Goal: Task Accomplishment & Management: Use online tool/utility

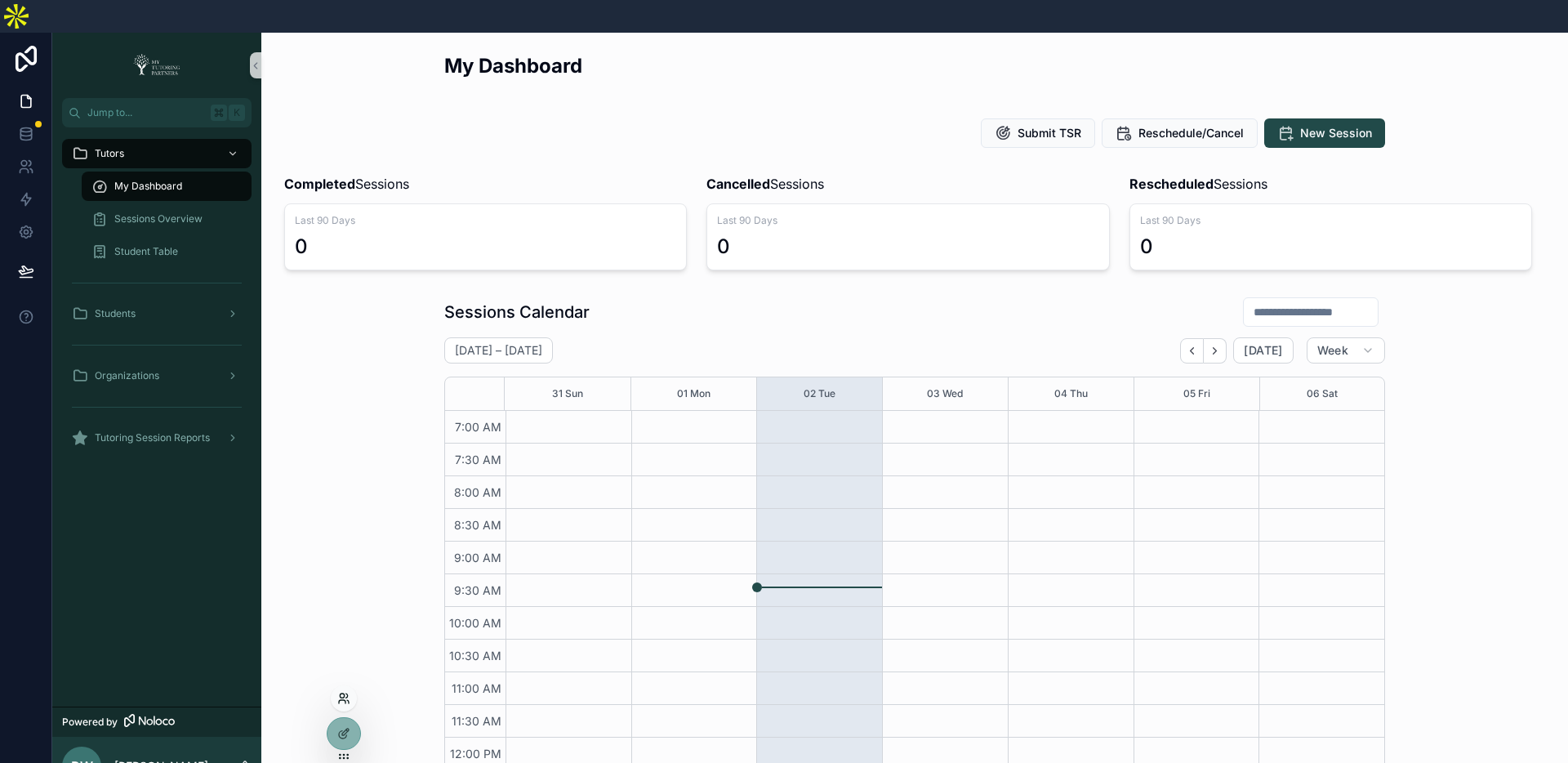
scroll to position [392, 0]
click at [344, 700] on icon at bounding box center [342, 702] width 7 height 3
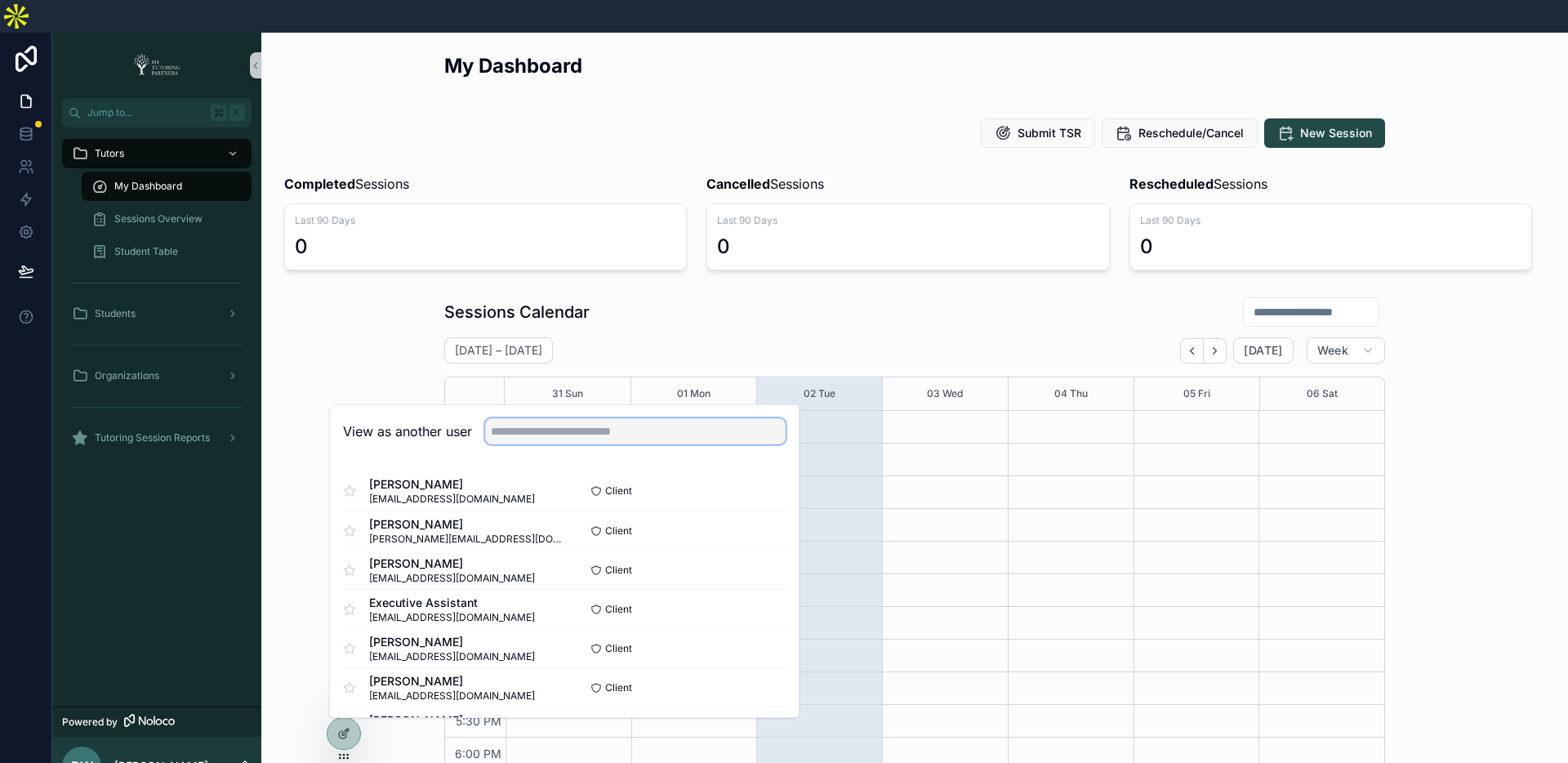
click at [544, 418] on input "text" at bounding box center [635, 431] width 300 height 26
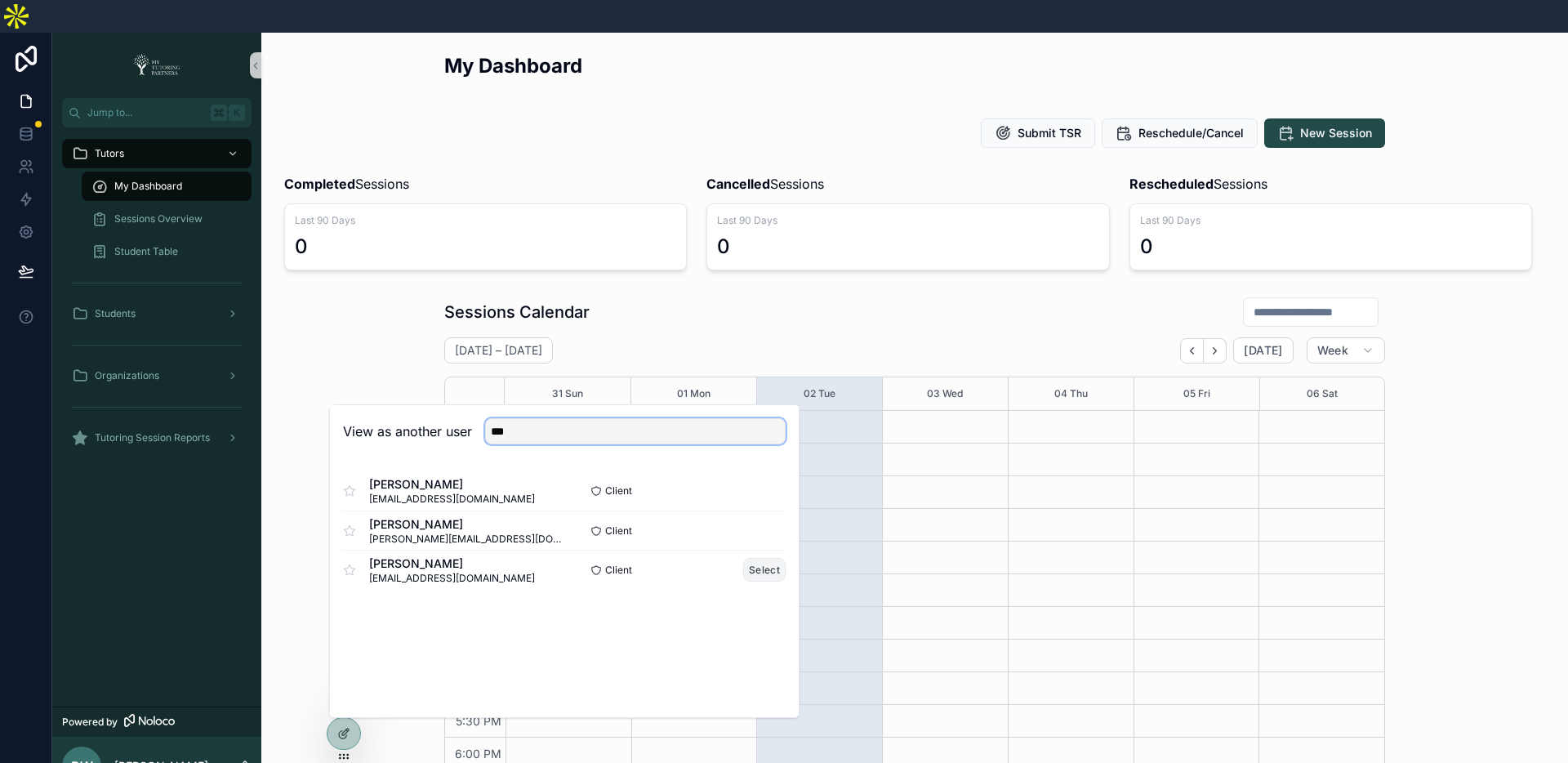
type input "***"
click at [771, 557] on button "Select" at bounding box center [765, 569] width 43 height 24
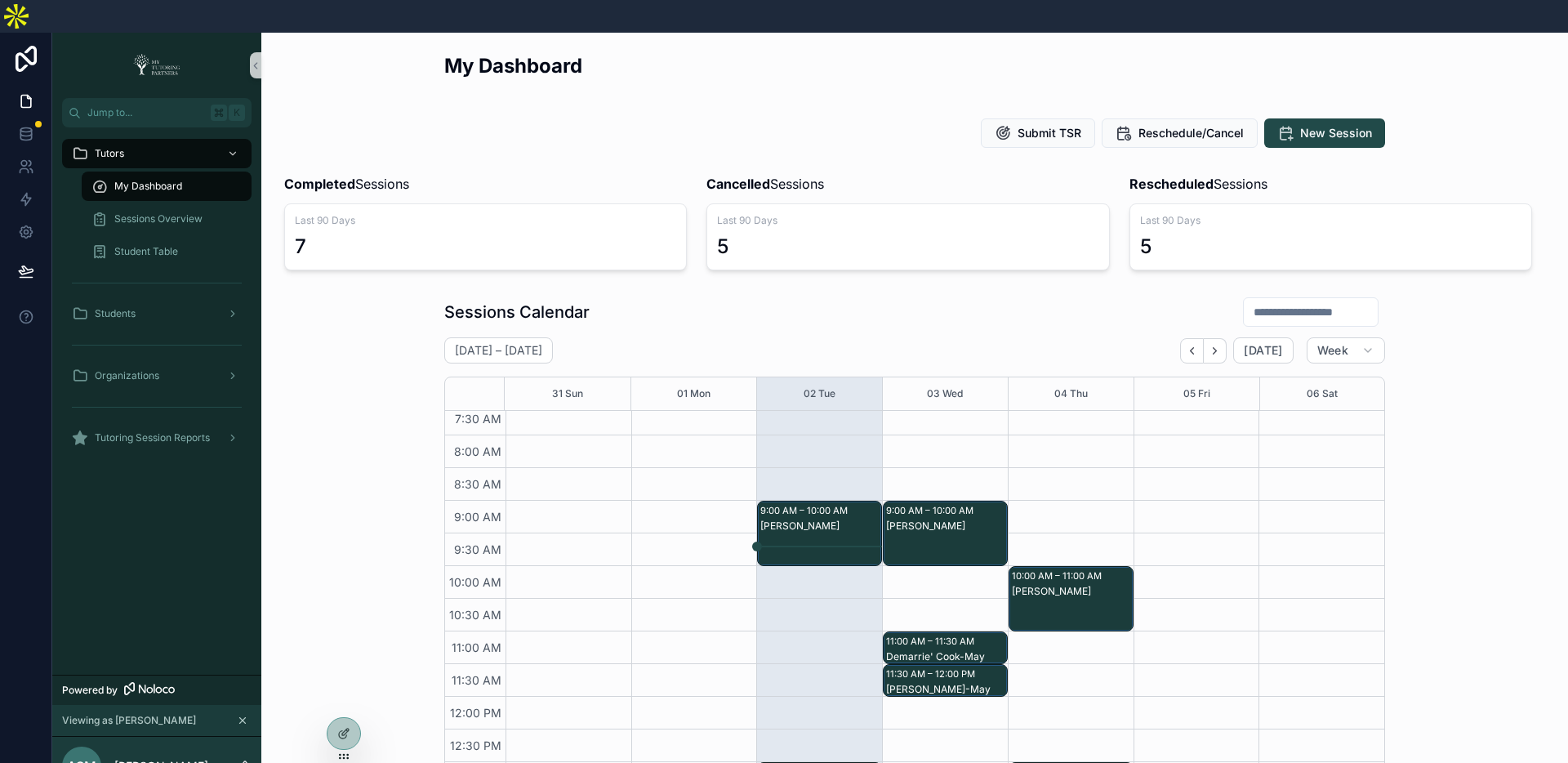
scroll to position [36, 0]
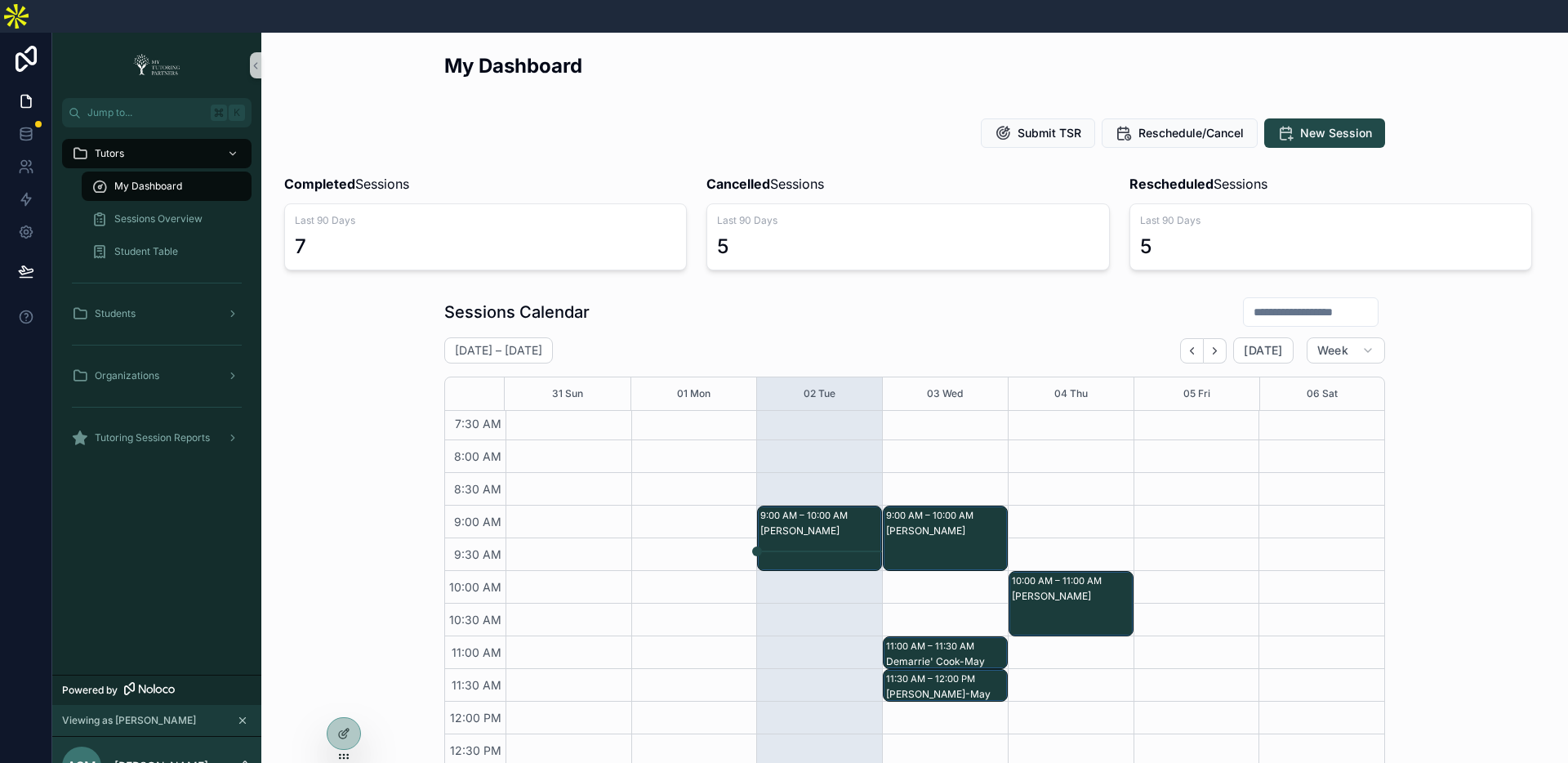
click at [824, 507] on div "9:00 AM – 10:00 AM" at bounding box center [806, 515] width 91 height 16
